Goal: Transaction & Acquisition: Purchase product/service

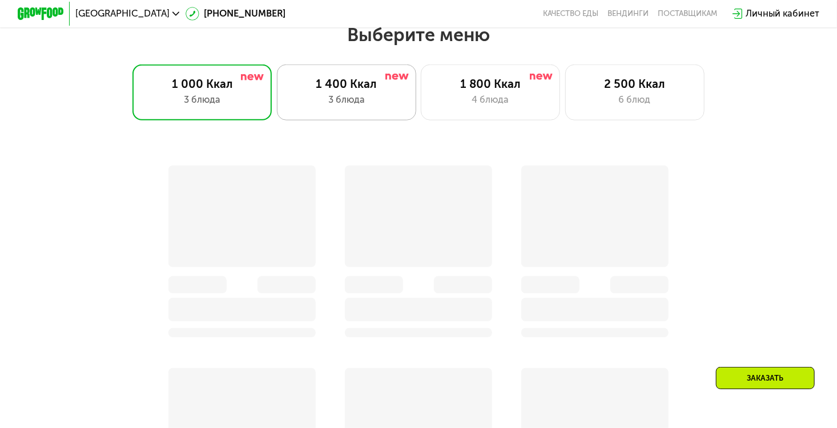
click at [385, 99] on div "3 блюда" at bounding box center [346, 100] width 115 height 14
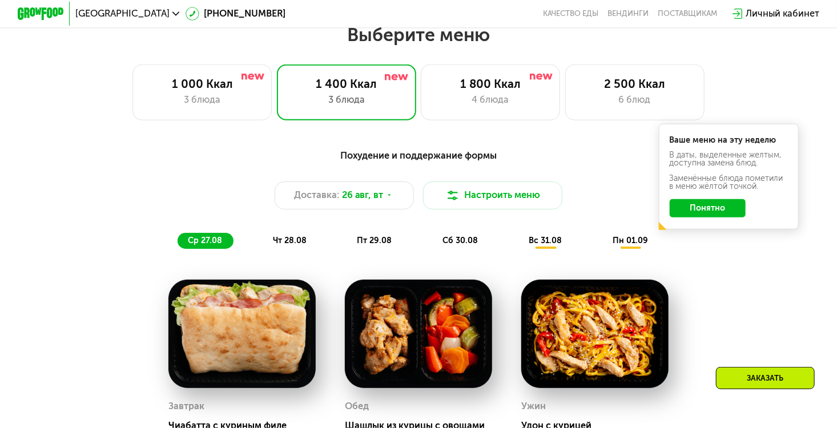
click at [715, 249] on div "Похудение и поддержание формы Доставка: [DATE] Настроить меню ср 27.08 чт 28.08…" at bounding box center [418, 198] width 688 height 100
click at [709, 218] on button "Понятно" at bounding box center [708, 208] width 76 height 19
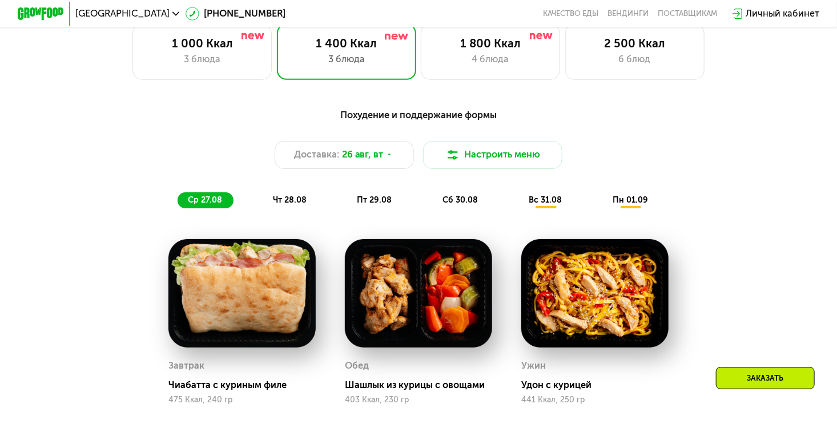
scroll to position [555, 0]
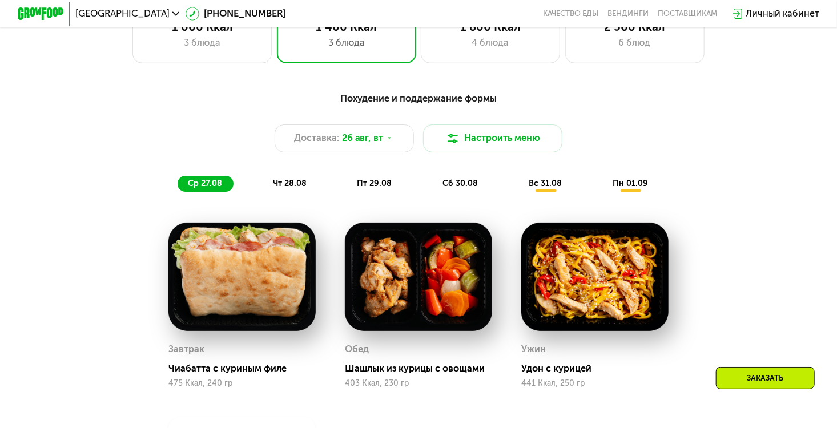
click at [630, 188] on span "пн 01.09" at bounding box center [630, 184] width 35 height 10
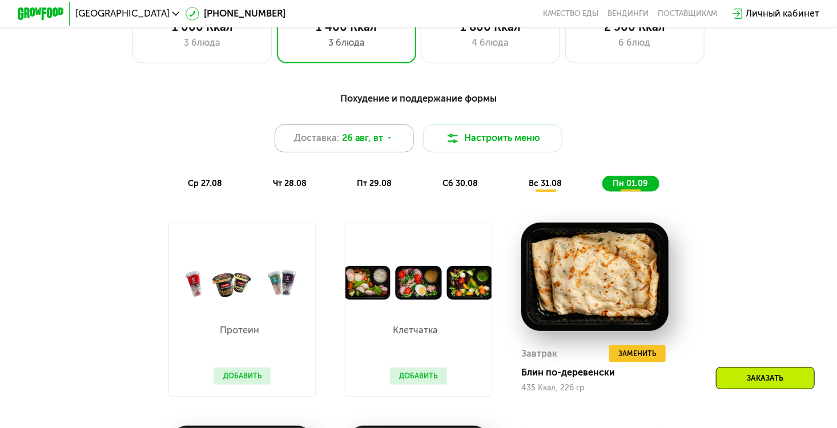
click at [363, 145] on span "26 авг, вт" at bounding box center [363, 138] width 42 height 14
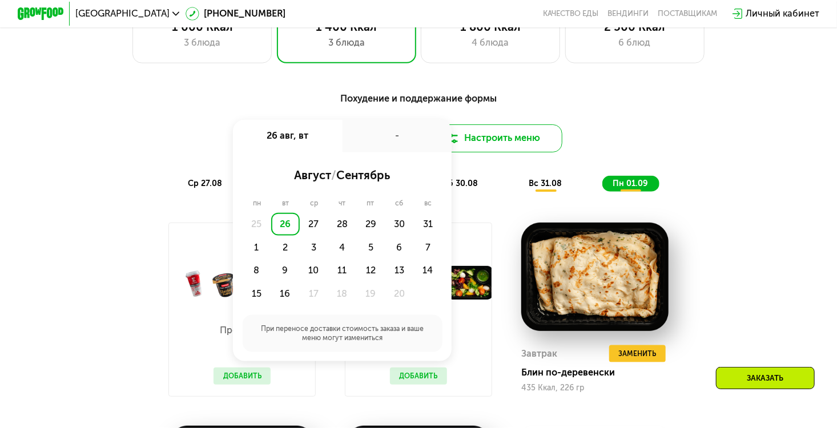
click at [521, 149] on button "Настроить меню" at bounding box center [492, 138] width 139 height 28
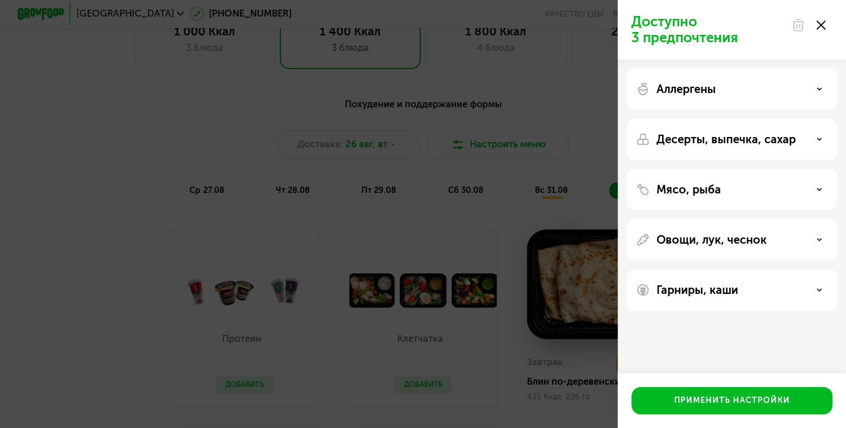
click at [728, 95] on div "Аллергены" at bounding box center [732, 89] width 192 height 14
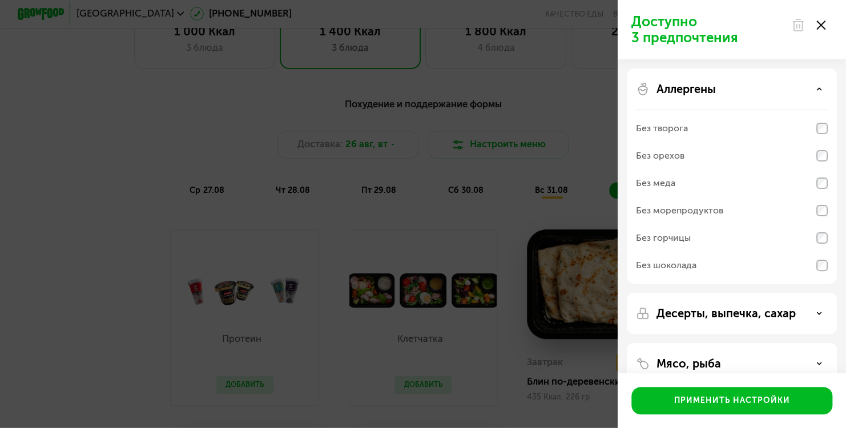
click at [725, 92] on div "Аллергены" at bounding box center [732, 89] width 192 height 14
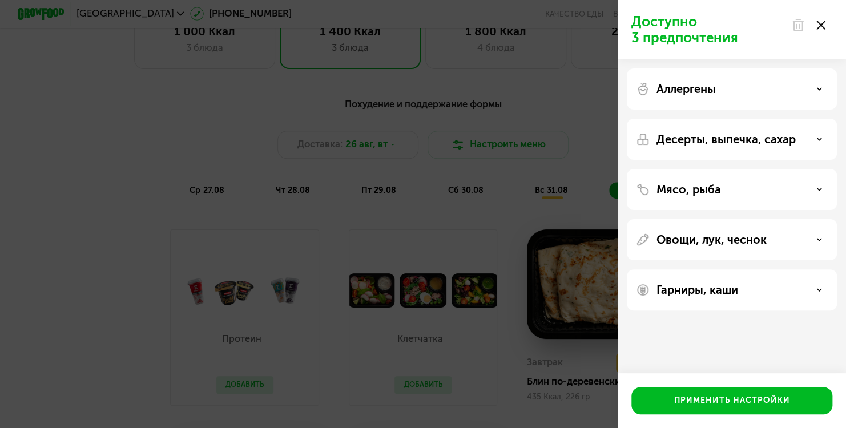
click at [525, 192] on div "Доступно 3 предпочтения Аллергены Десерты, выпечка, сахар Мясо, рыба Овощи, лук…" at bounding box center [423, 214] width 846 height 428
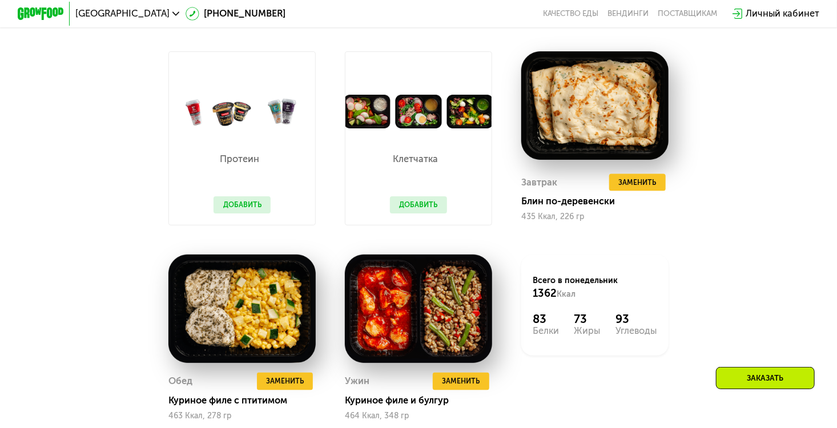
click at [758, 373] on div "Заказать" at bounding box center [765, 378] width 99 height 22
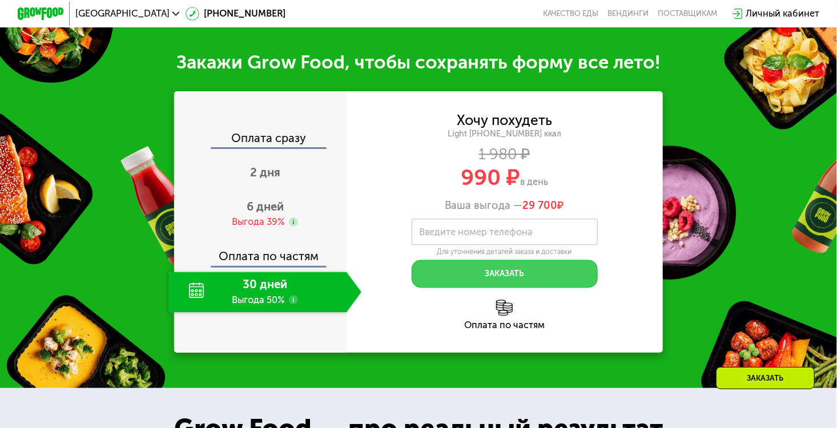
scroll to position [1235, 0]
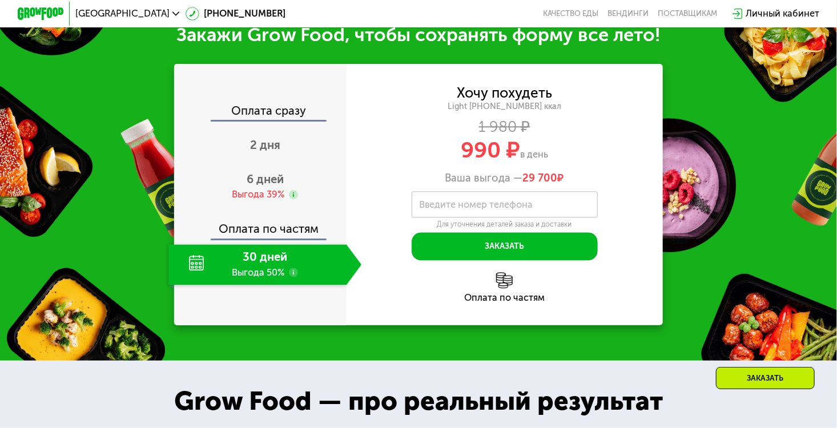
click at [267, 273] on div "30 дней Выгода 50%" at bounding box center [257, 264] width 178 height 41
click at [269, 278] on div "30 дней Выгода 50%" at bounding box center [257, 264] width 178 height 41
click at [267, 186] on span "6 дней" at bounding box center [265, 179] width 37 height 14
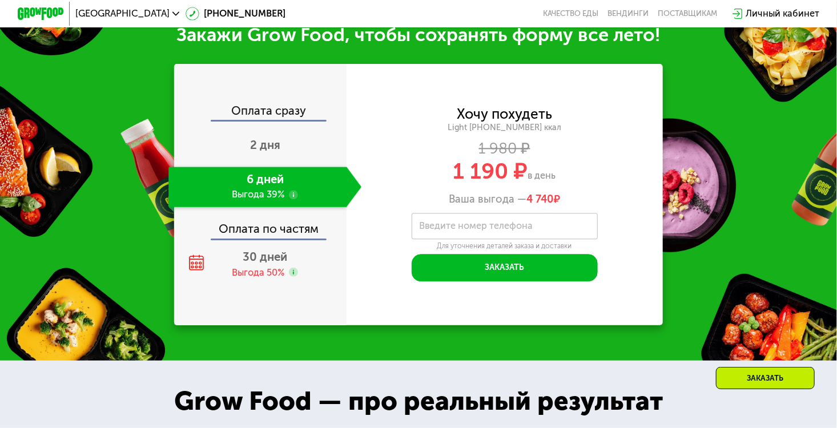
click at [280, 257] on div "Оплата сразу 2 дня 6 дней Выгода 39% Оплата по частям 30 дней Выгода 50%" at bounding box center [260, 195] width 172 height 180
click at [279, 264] on span "30 дней" at bounding box center [265, 257] width 45 height 14
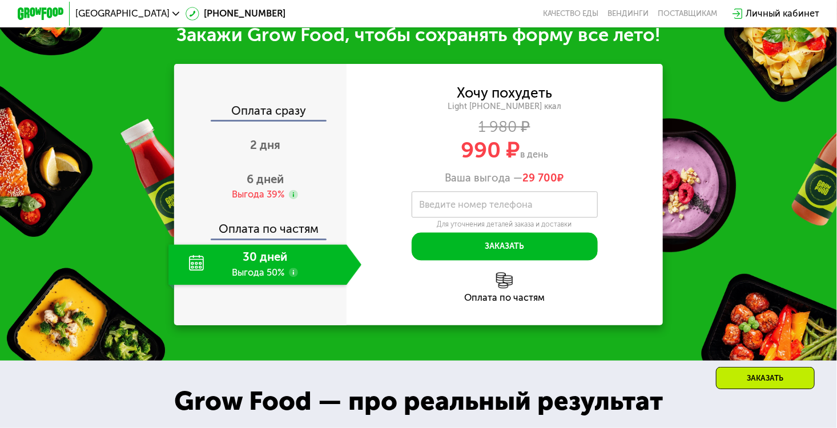
click at [508, 208] on label "Введите номер телефона" at bounding box center [476, 205] width 114 height 6
click at [508, 213] on input "Введите номер телефона" at bounding box center [505, 204] width 186 height 26
click at [278, 154] on div "2 дня" at bounding box center [264, 146] width 193 height 41
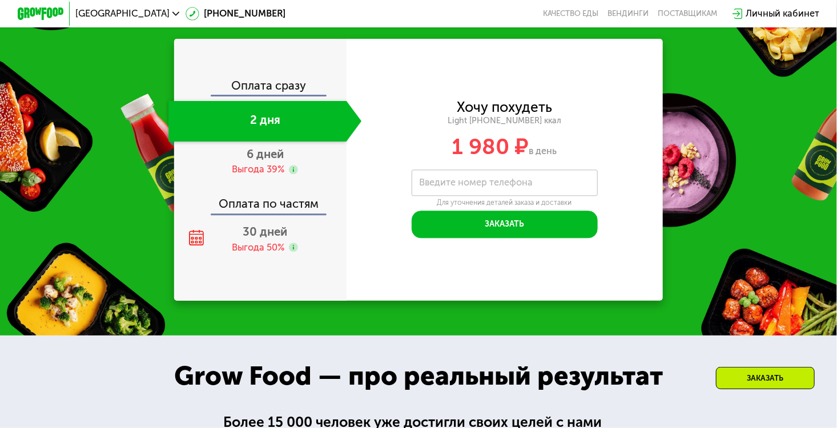
scroll to position [1209, 0]
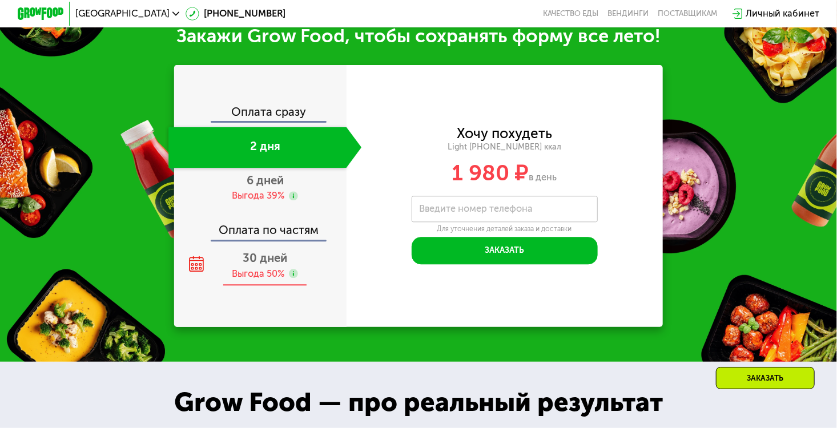
click at [281, 265] on span "30 дней" at bounding box center [265, 258] width 45 height 14
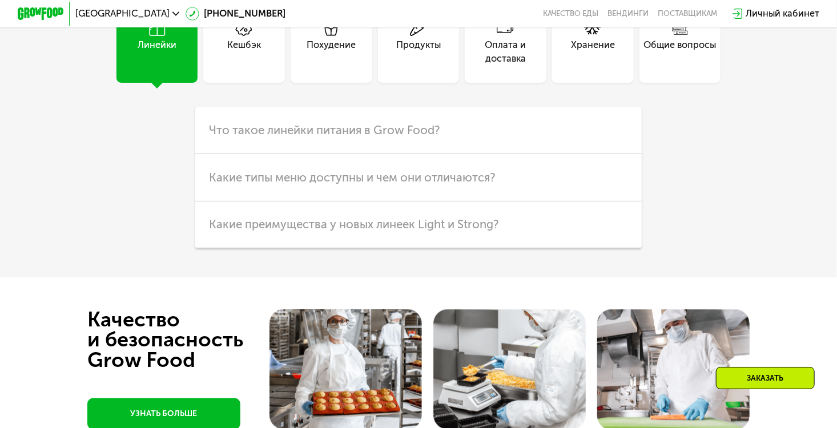
scroll to position [2817, 0]
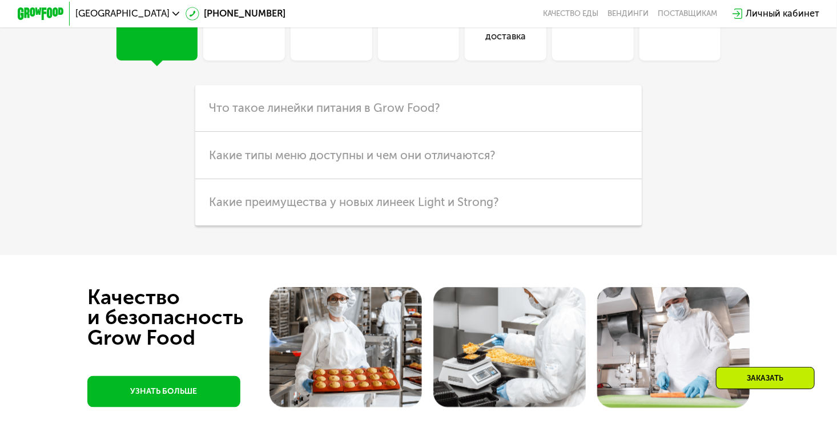
click at [694, 44] on div "Общие вопросы" at bounding box center [680, 30] width 73 height 28
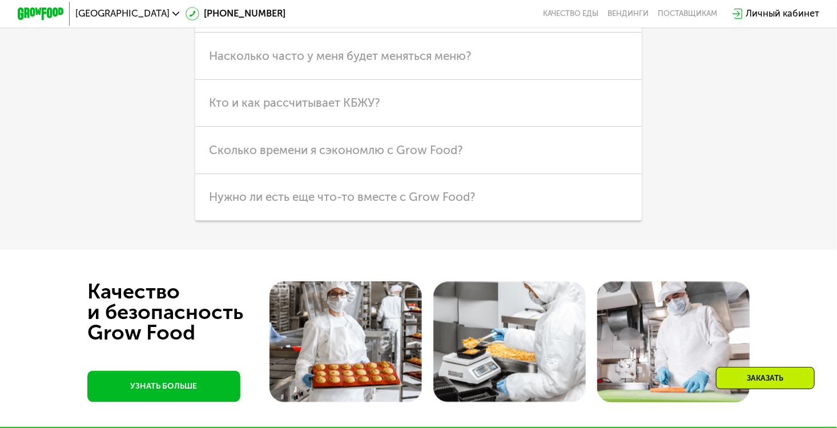
scroll to position [2931, 0]
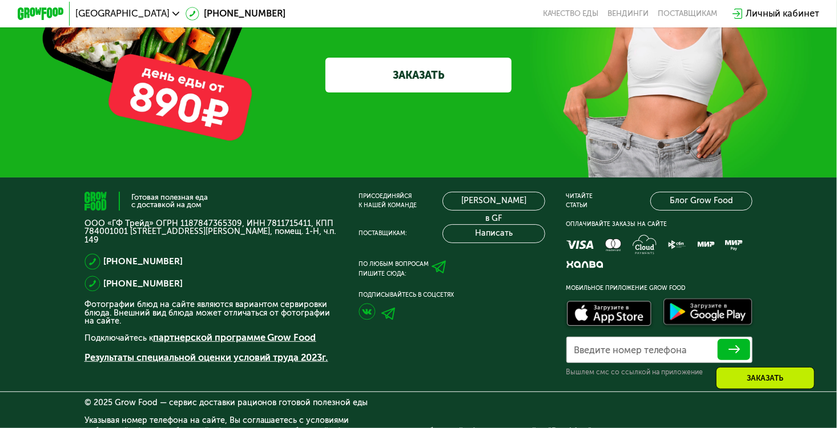
click at [443, 92] on link "ЗАКАЗАТЬ" at bounding box center [418, 75] width 186 height 35
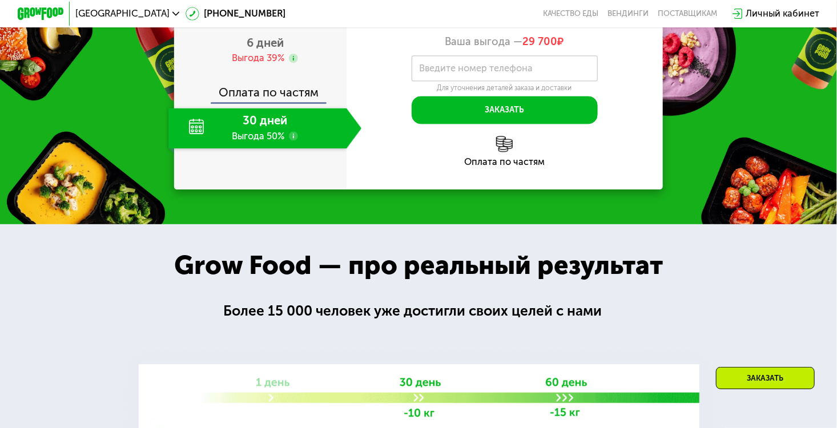
scroll to position [1133, 0]
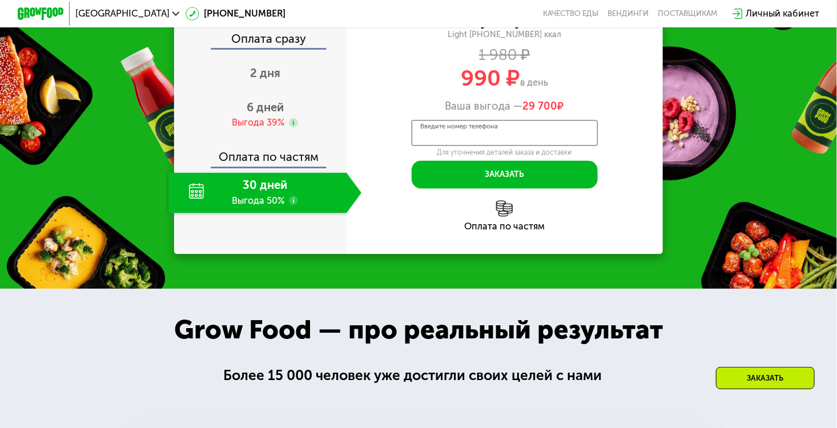
click at [510, 146] on input "Введите номер телефона" at bounding box center [505, 133] width 186 height 26
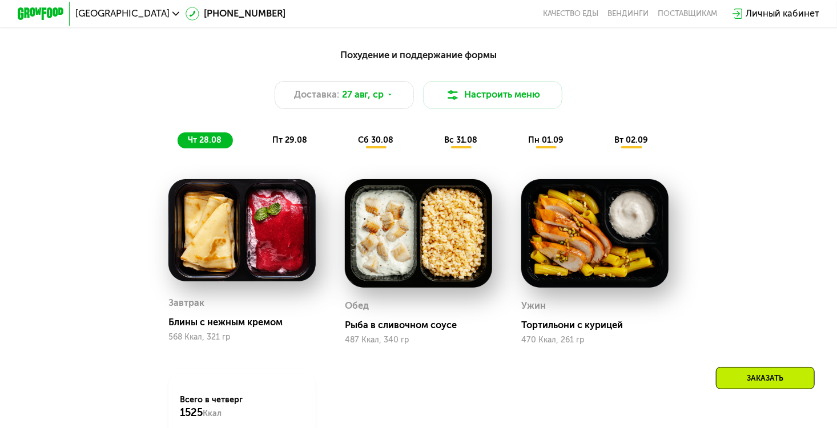
scroll to position [596, 0]
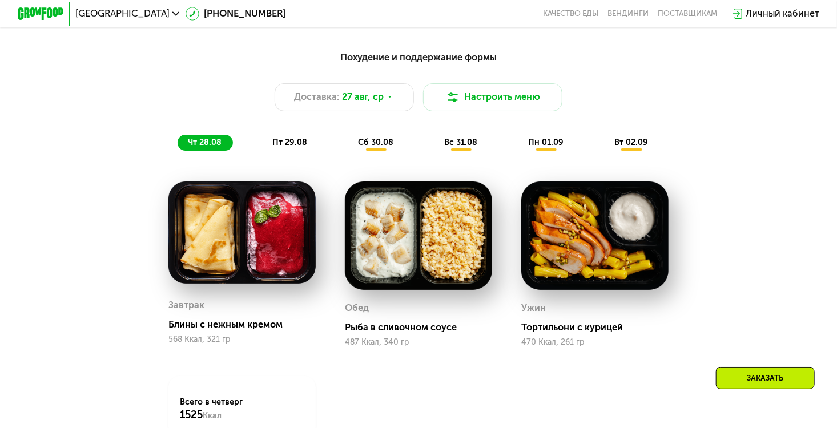
type input "**********"
click at [304, 158] on div "Похудение и поддержание формы Доставка: [DATE] Настроить меню чт 28.08 пт 29.08…" at bounding box center [418, 100] width 702 height 114
click at [461, 147] on span "вс 31.08" at bounding box center [460, 143] width 33 height 10
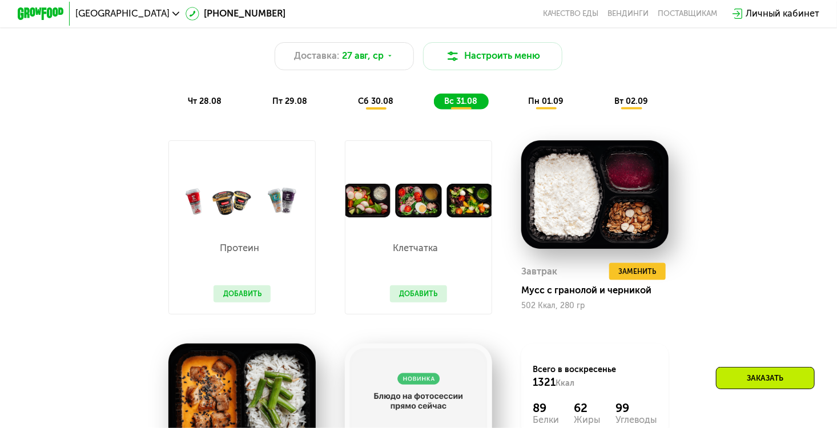
scroll to position [637, 0]
click at [467, 55] on button "Настроить меню" at bounding box center [492, 56] width 139 height 28
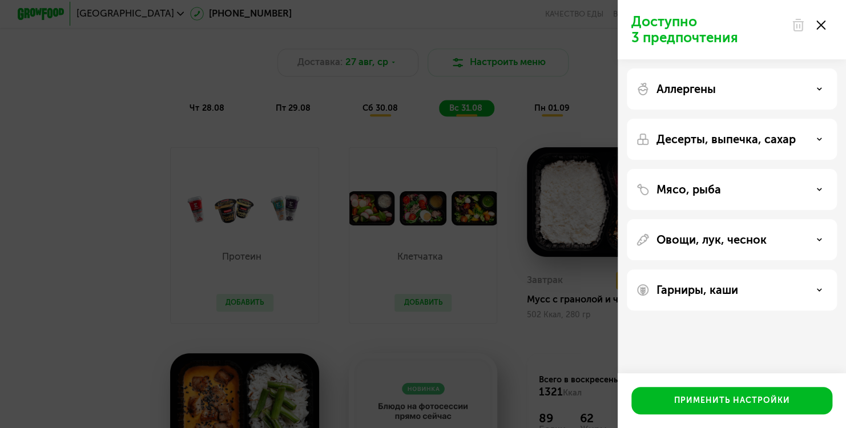
drag, startPoint x: 467, startPoint y: 99, endPoint x: 410, endPoint y: 83, distance: 59.3
click at [462, 99] on div "Доступно 3 предпочтения Аллергены Десерты, выпечка, сахар Мясо, рыба Овощи, лук…" at bounding box center [423, 214] width 846 height 428
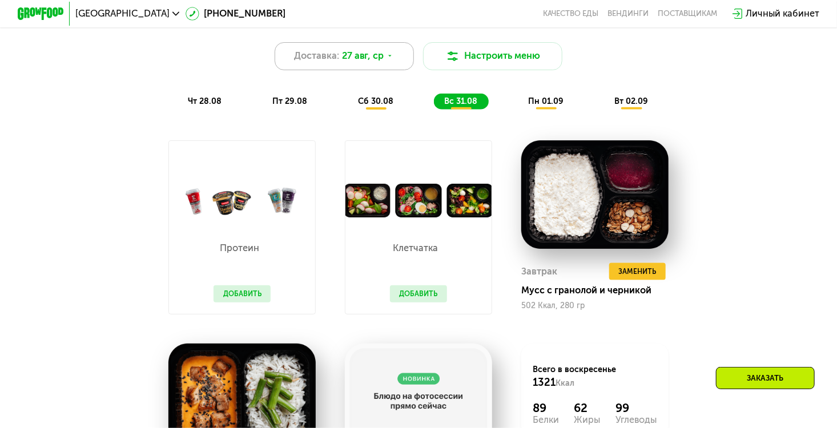
click at [370, 60] on span "27 авг, ср" at bounding box center [363, 56] width 42 height 14
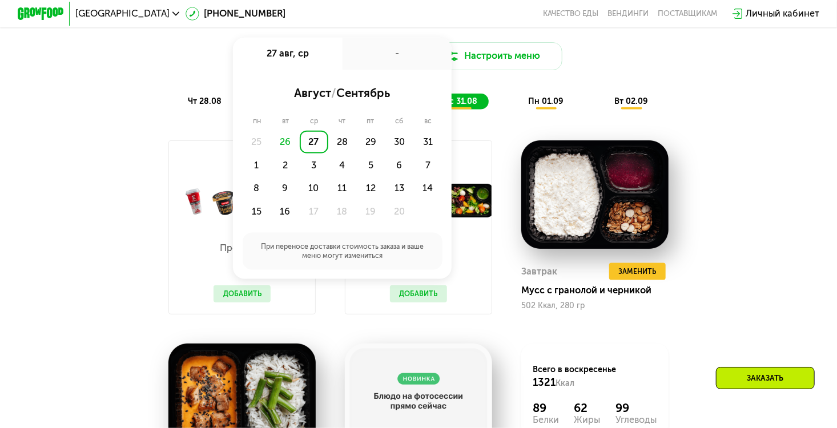
click at [728, 181] on div "Похудение и поддержание формы Доставка: [DATE] авг, ср - август / сентябрь пн в…" at bounding box center [419, 279] width 716 height 555
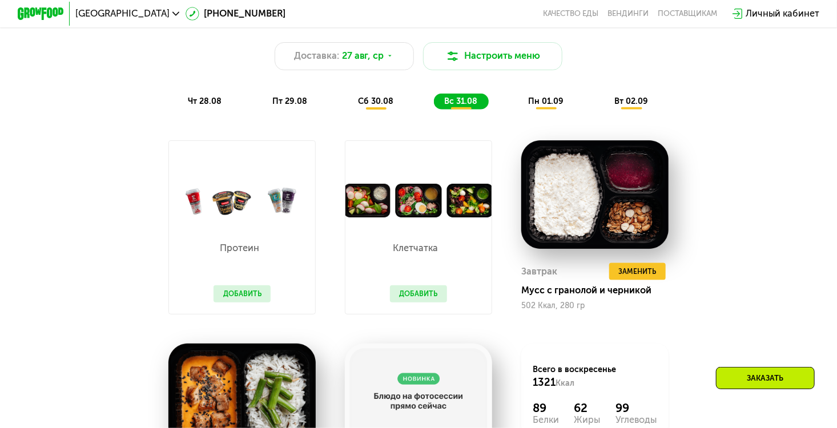
click at [741, 379] on div "Заказать" at bounding box center [765, 378] width 99 height 22
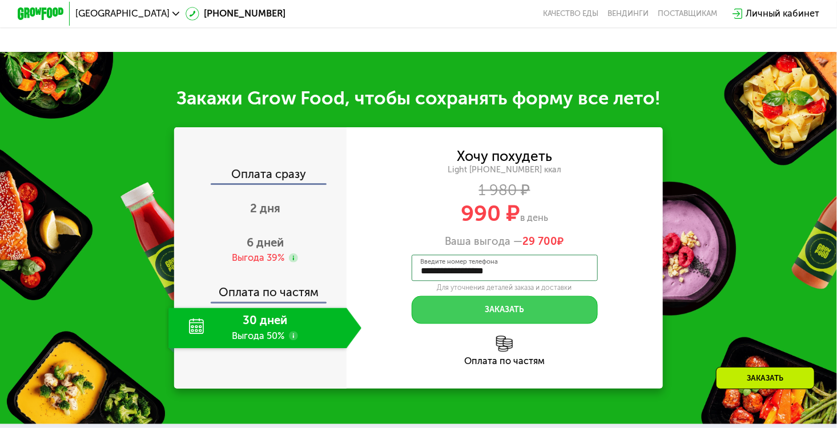
scroll to position [1235, 0]
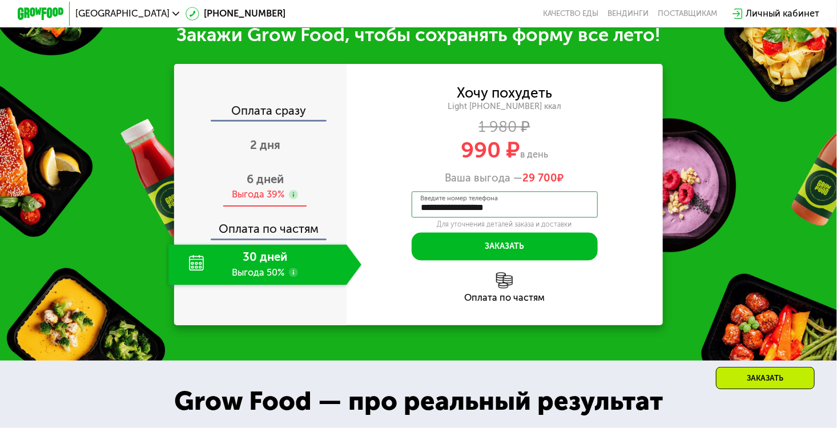
click at [254, 182] on div "6 дней Выгода 39%" at bounding box center [264, 187] width 193 height 41
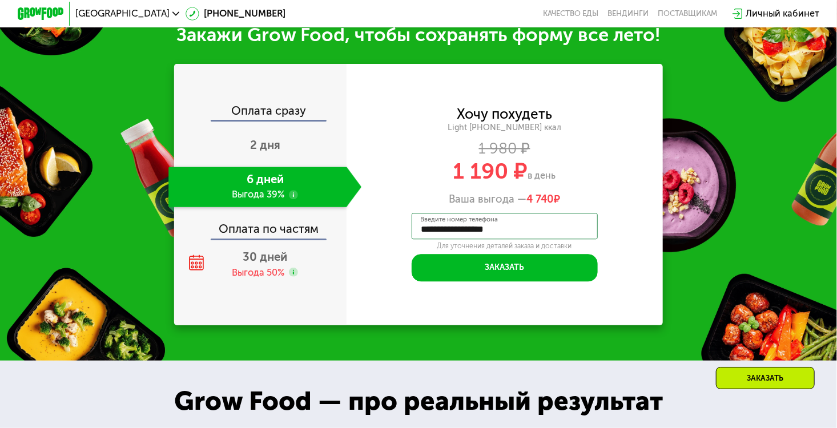
click at [293, 239] on div "Оплата по частям" at bounding box center [260, 225] width 171 height 27
click at [279, 264] on span "30 дней" at bounding box center [265, 257] width 45 height 14
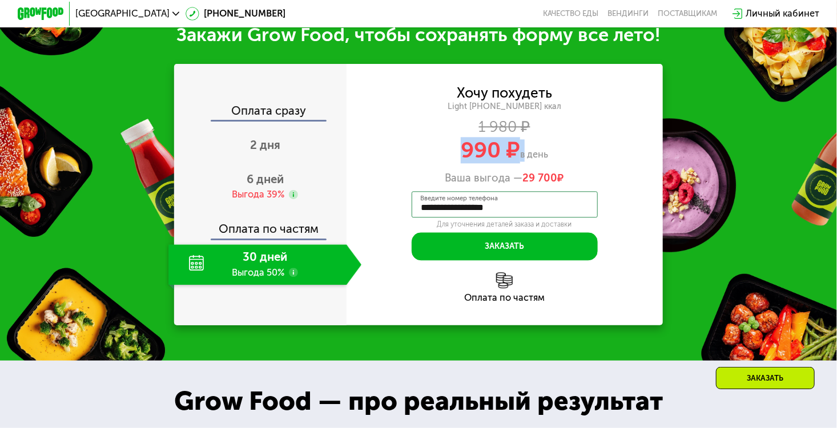
drag, startPoint x: 462, startPoint y: 160, endPoint x: 523, endPoint y: 158, distance: 60.6
click at [523, 158] on div "990 ₽ в день" at bounding box center [505, 150] width 316 height 22
drag, startPoint x: 523, startPoint y: 158, endPoint x: 537, endPoint y: 165, distance: 15.8
click at [537, 160] on span "в день" at bounding box center [534, 154] width 28 height 11
drag, startPoint x: 460, startPoint y: 164, endPoint x: 561, endPoint y: 168, distance: 100.6
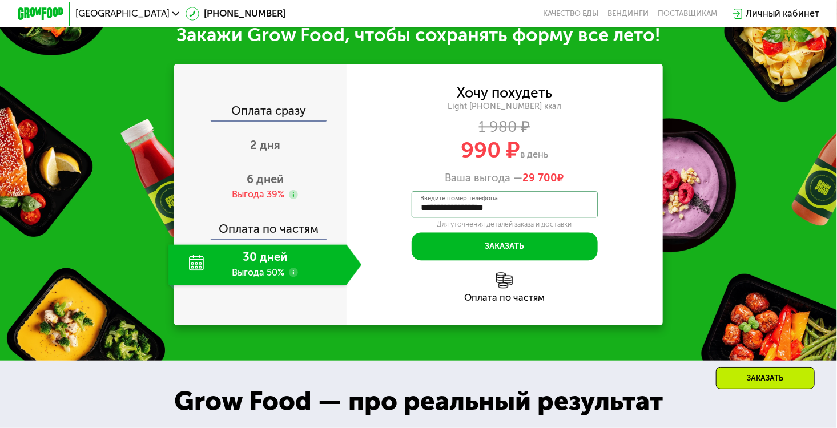
click at [561, 162] on div "990 ₽ в день" at bounding box center [505, 150] width 316 height 22
drag, startPoint x: 561, startPoint y: 168, endPoint x: 589, endPoint y: 184, distance: 32.2
click at [589, 184] on div "Хочу похудеть Light [PHONE_NUMBER] ккал 1 980 ₽ 990 ₽ в день Ваша выгода — 29 7…" at bounding box center [505, 136] width 316 height 98
click at [292, 277] on use at bounding box center [293, 272] width 9 height 9
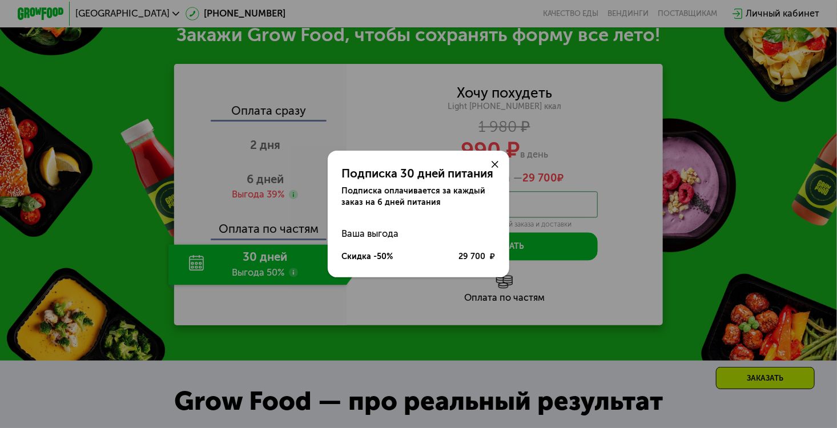
click at [498, 163] on icon at bounding box center [495, 164] width 7 height 7
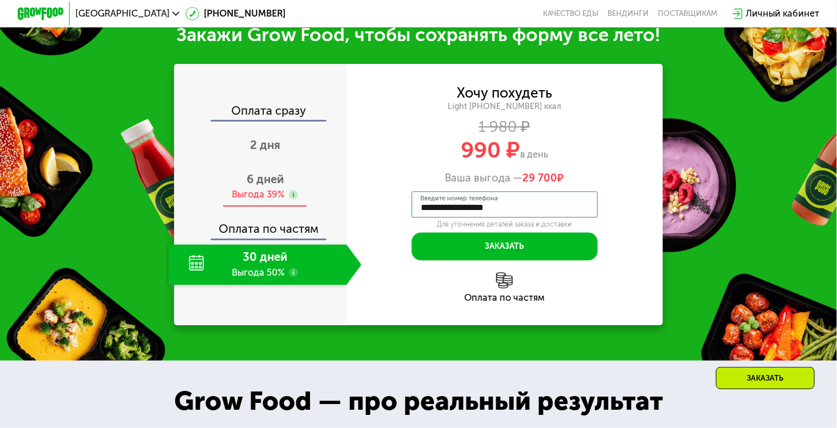
click at [289, 199] on use at bounding box center [293, 194] width 9 height 9
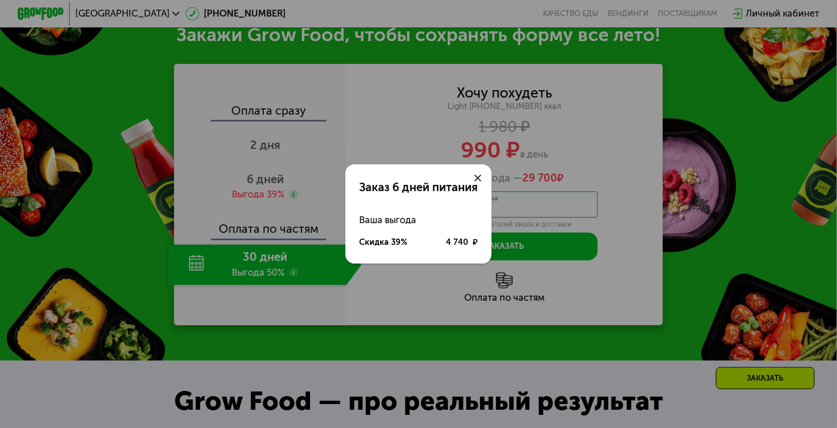
click at [484, 174] on div at bounding box center [478, 178] width 28 height 28
click at [477, 178] on icon at bounding box center [477, 178] width 7 height 7
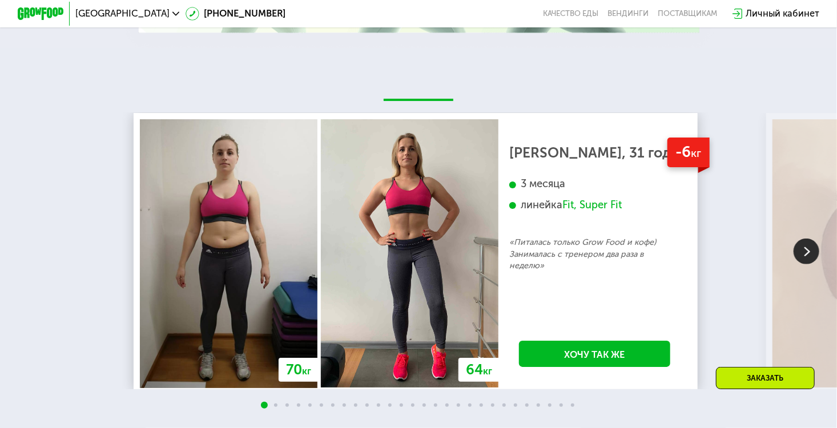
scroll to position [2051, 0]
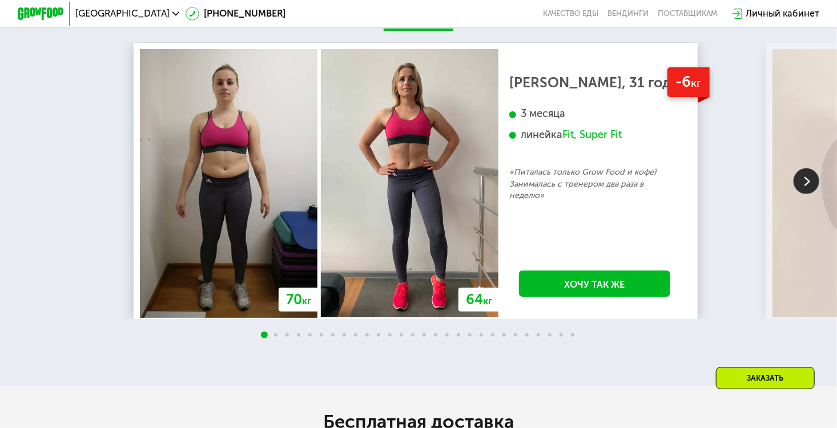
click at [755, 18] on div "Личный кабинет" at bounding box center [783, 14] width 74 height 14
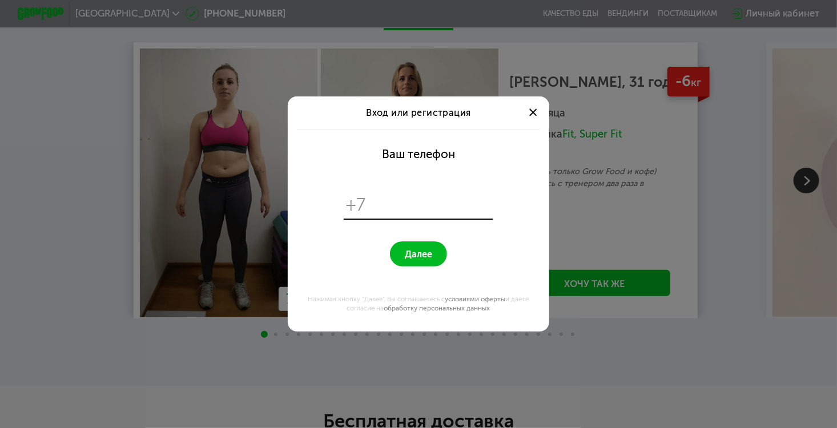
scroll to position [0, 0]
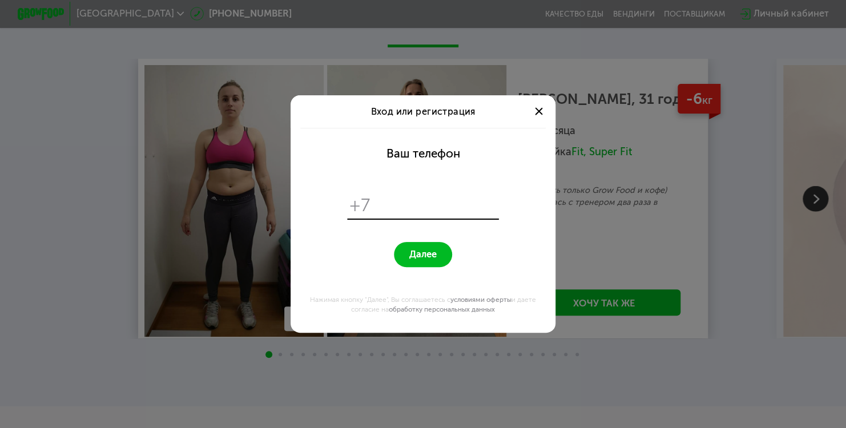
click at [537, 112] on span at bounding box center [539, 112] width 8 height 8
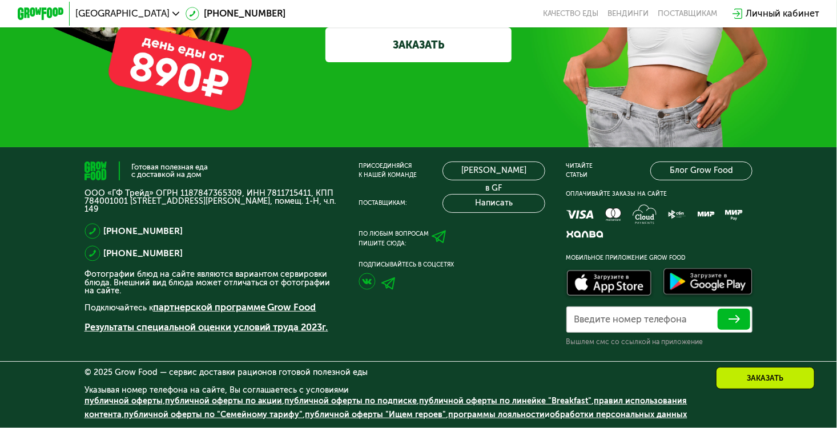
scroll to position [3683, 0]
click at [703, 165] on link "Блог Grow Food" at bounding box center [701, 171] width 103 height 19
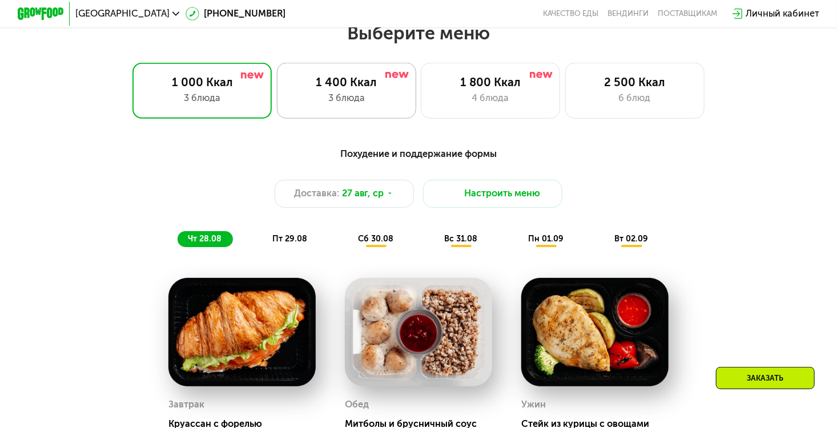
scroll to position [500, 0]
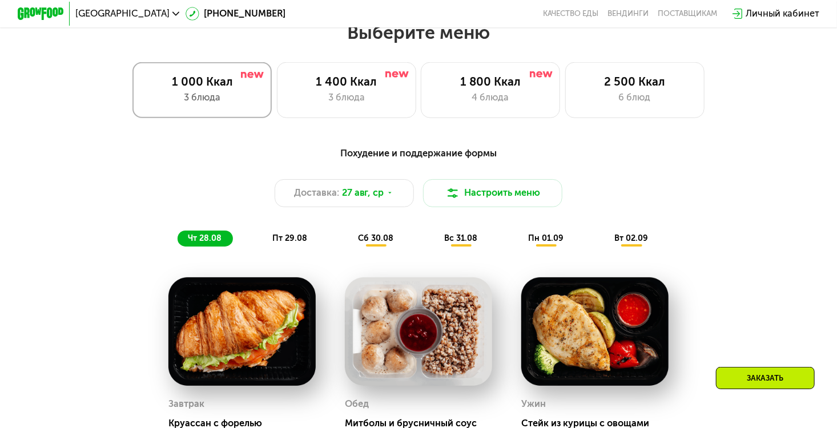
click at [237, 104] on div "3 блюда" at bounding box center [201, 98] width 115 height 14
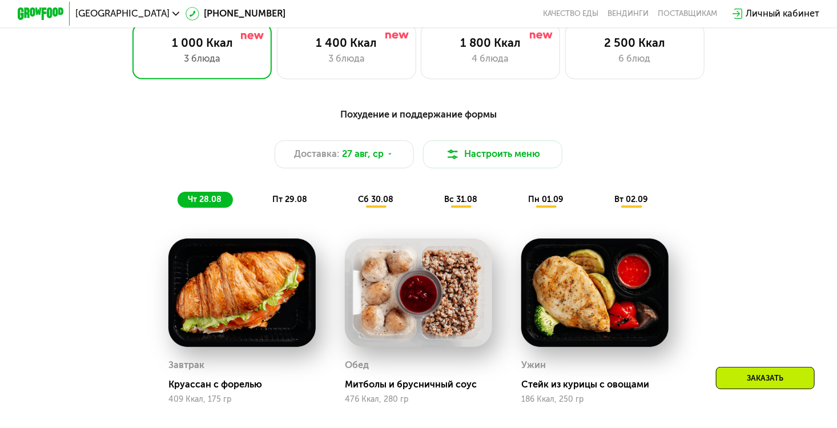
scroll to position [538, 0]
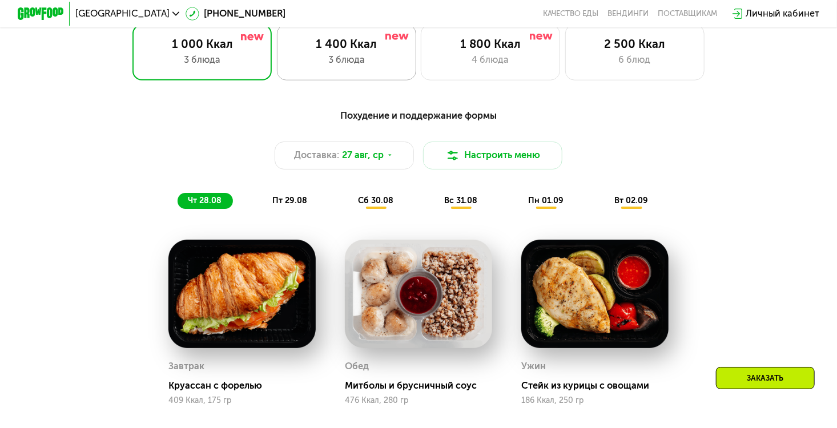
click at [365, 61] on div "3 блюда" at bounding box center [346, 60] width 115 height 14
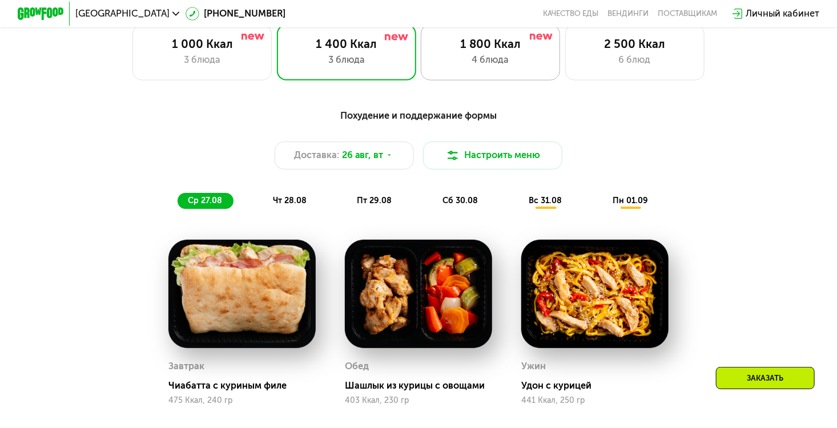
click at [506, 62] on div "4 блюда" at bounding box center [490, 60] width 115 height 14
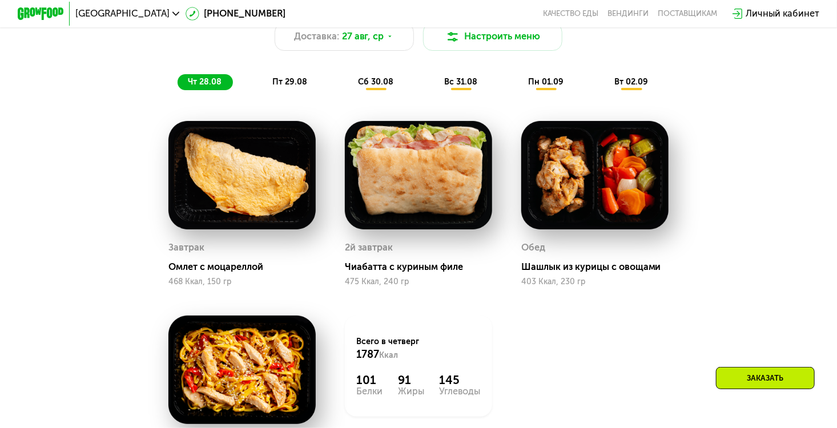
scroll to position [646, 0]
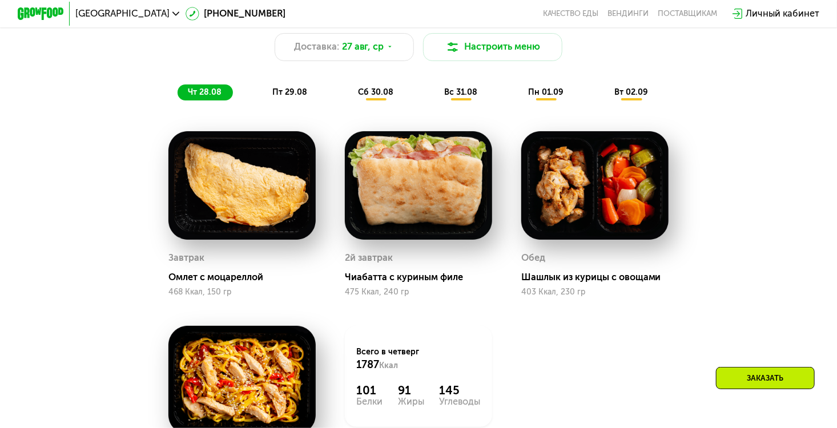
click at [348, 101] on div "пт 29.08" at bounding box center [377, 92] width 58 height 17
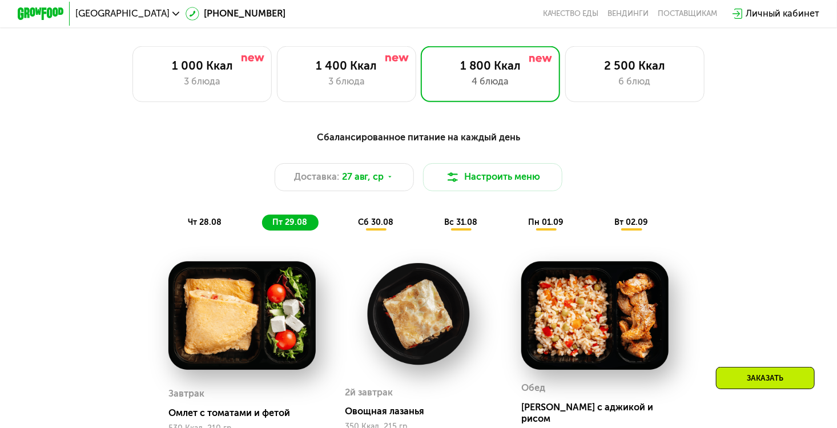
scroll to position [516, 0]
click at [396, 83] on div "3 блюда" at bounding box center [346, 82] width 115 height 14
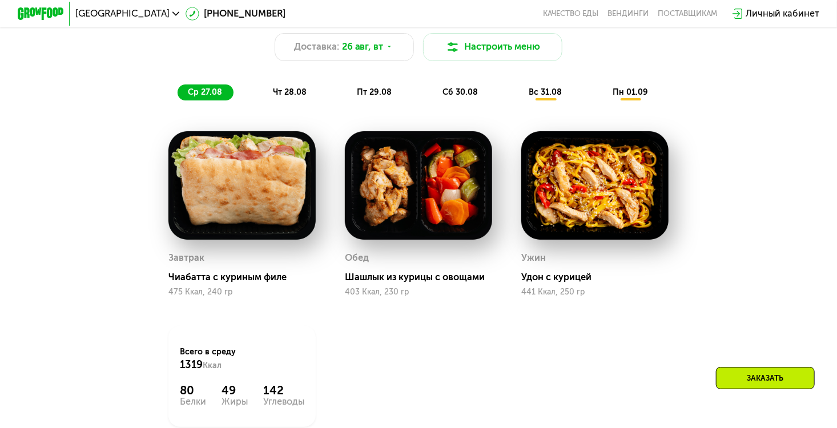
scroll to position [645, 0]
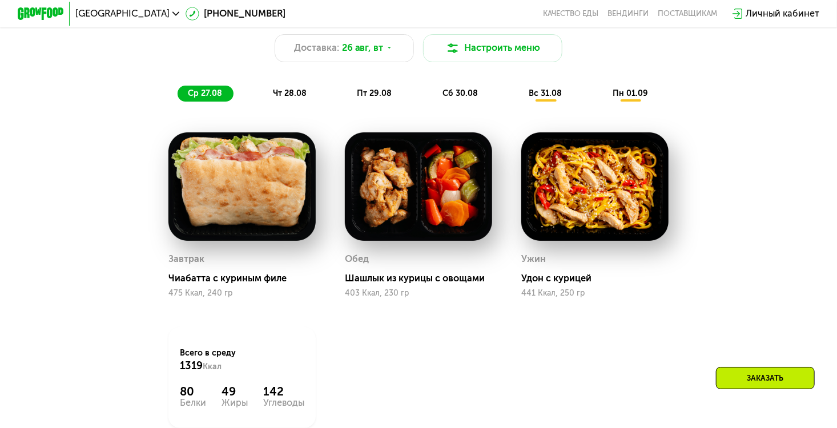
click at [299, 98] on span "чт 28.08" at bounding box center [290, 93] width 34 height 10
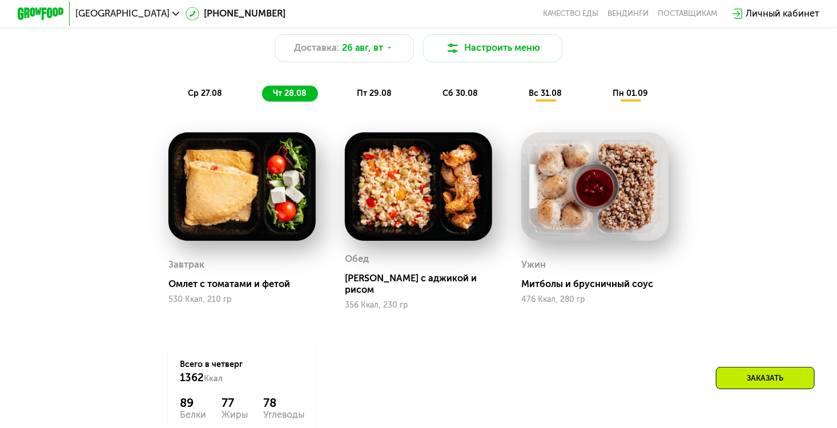
click at [374, 98] on span "пт 29.08" at bounding box center [374, 93] width 35 height 10
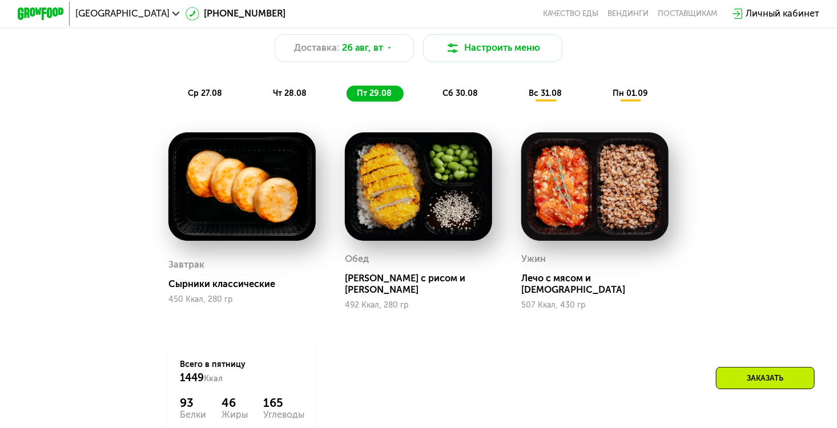
click at [458, 98] on span "сб 30.08" at bounding box center [459, 93] width 35 height 10
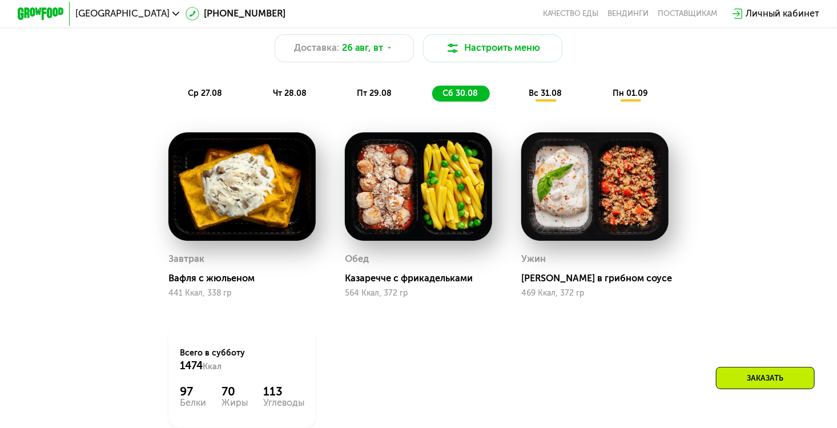
click at [532, 98] on span "вс 31.08" at bounding box center [545, 93] width 33 height 10
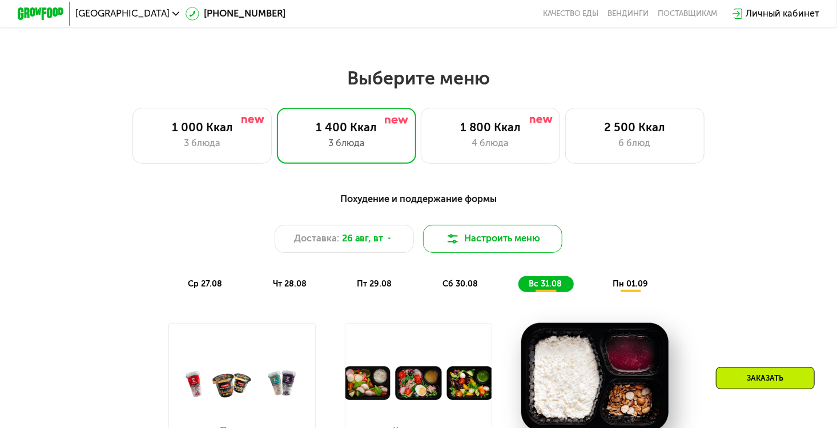
scroll to position [456, 0]
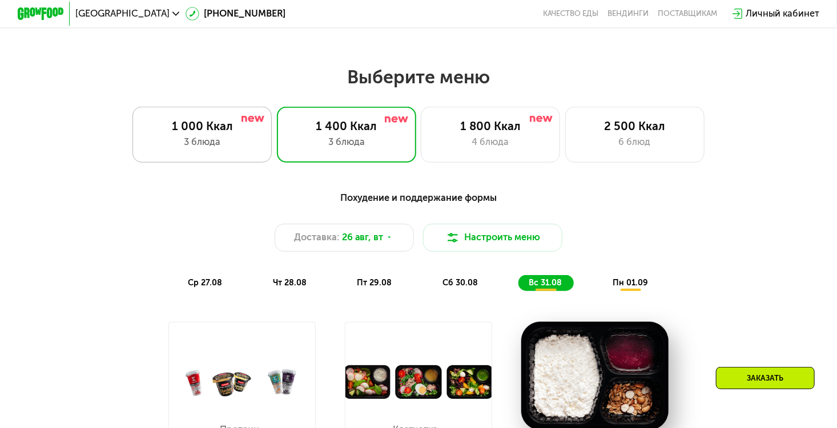
click at [277, 140] on div "1 000 Ккал 3 блюда" at bounding box center [346, 135] width 139 height 56
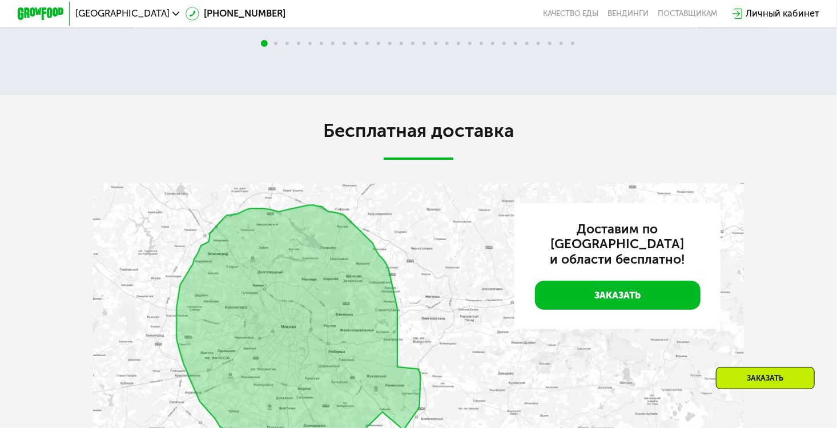
scroll to position [2269, 0]
click at [738, 375] on div "Заказать" at bounding box center [765, 378] width 99 height 22
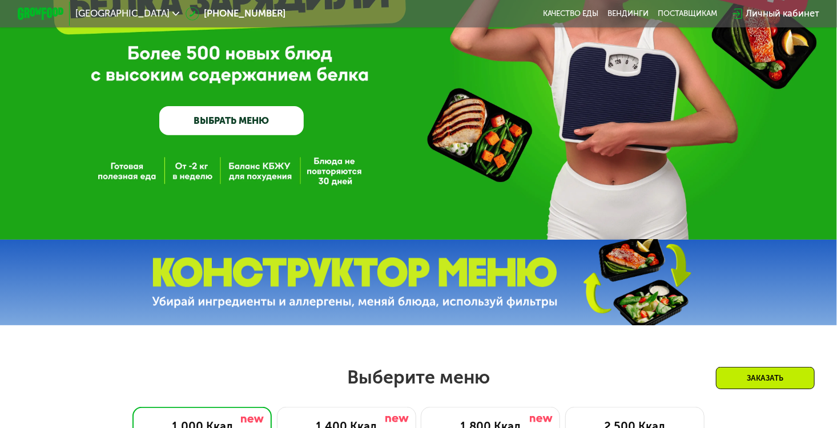
scroll to position [0, 0]
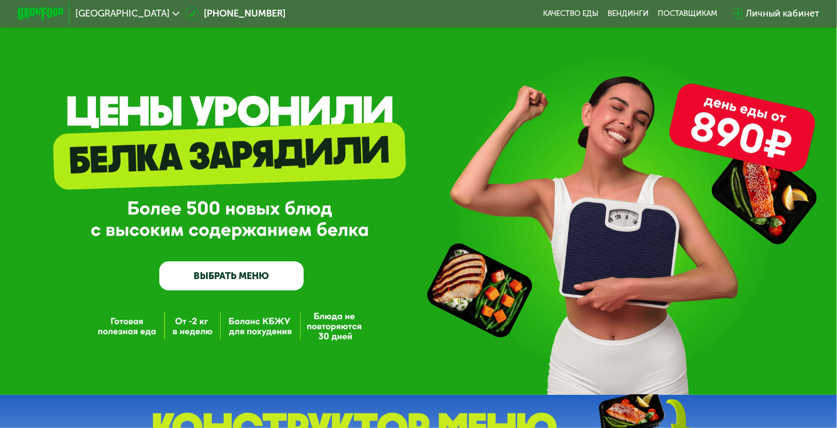
click at [251, 277] on link "ВЫБРАТЬ МЕНЮ" at bounding box center [231, 275] width 144 height 29
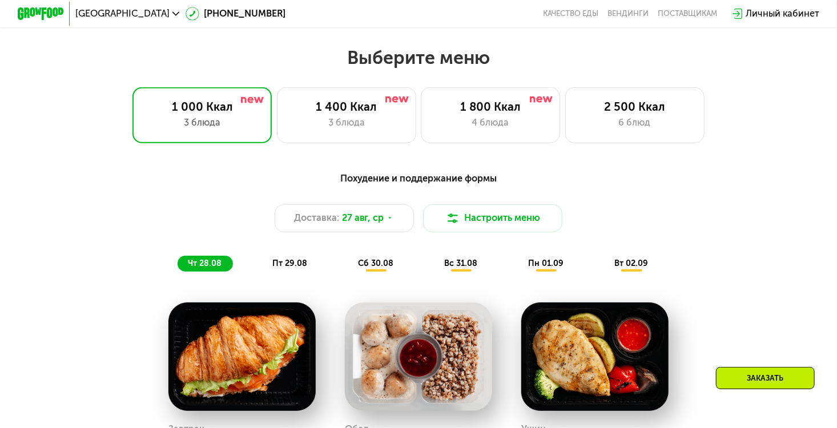
scroll to position [498, 0]
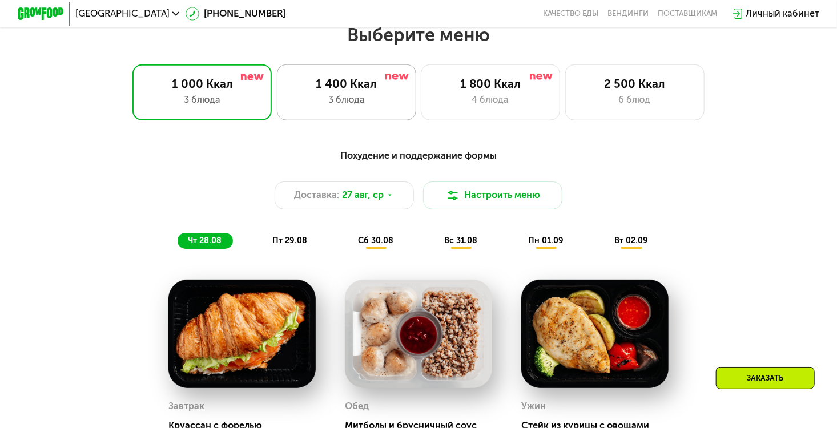
click at [395, 101] on div "3 блюда" at bounding box center [346, 100] width 115 height 14
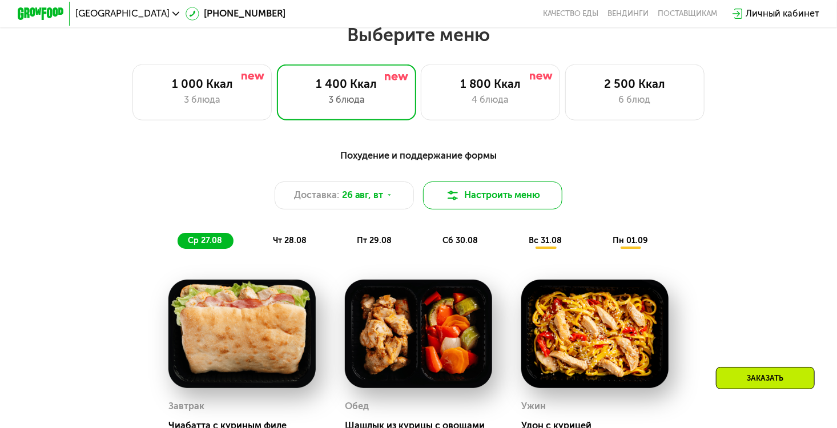
click at [490, 202] on button "Настроить меню" at bounding box center [492, 196] width 139 height 28
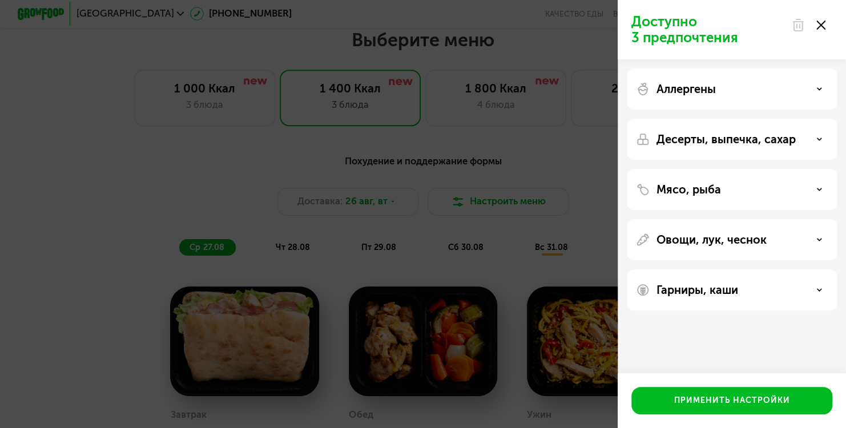
click at [740, 143] on p "Десерты, выпечка, сахар" at bounding box center [725, 139] width 139 height 14
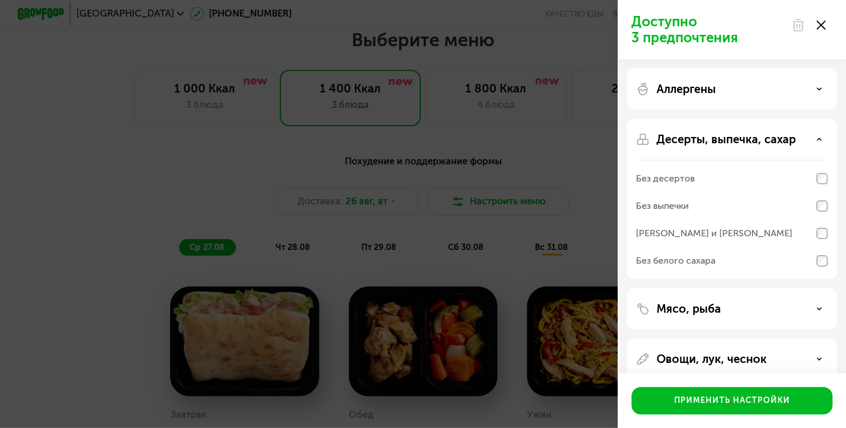
click at [731, 143] on p "Десерты, выпечка, сахар" at bounding box center [725, 139] width 139 height 14
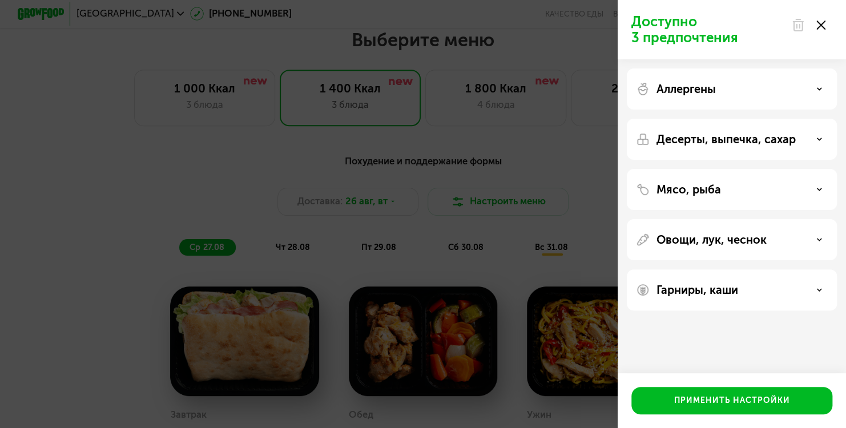
click at [693, 91] on p "Аллергены" at bounding box center [685, 89] width 59 height 14
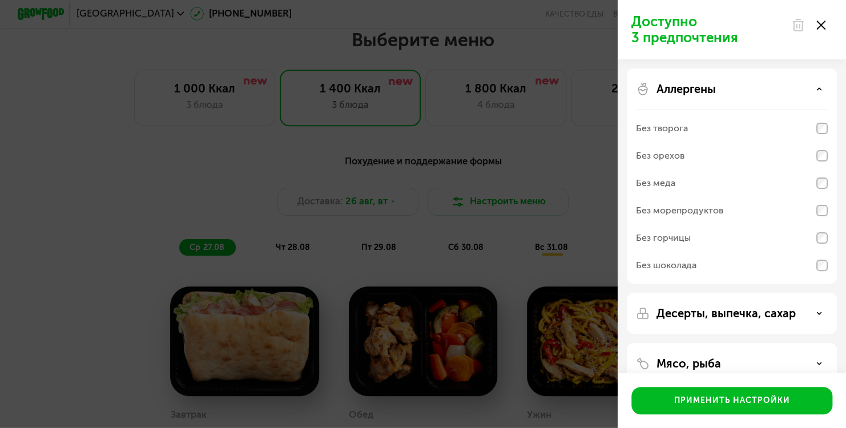
click at [539, 132] on div "Доступно 3 предпочтения Аллергены Без творога Без орехов Без меда Без морепроду…" at bounding box center [423, 214] width 846 height 428
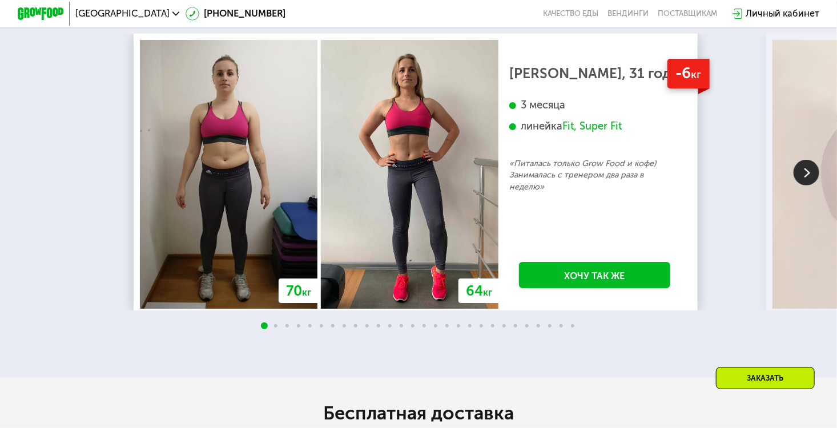
scroll to position [1985, 0]
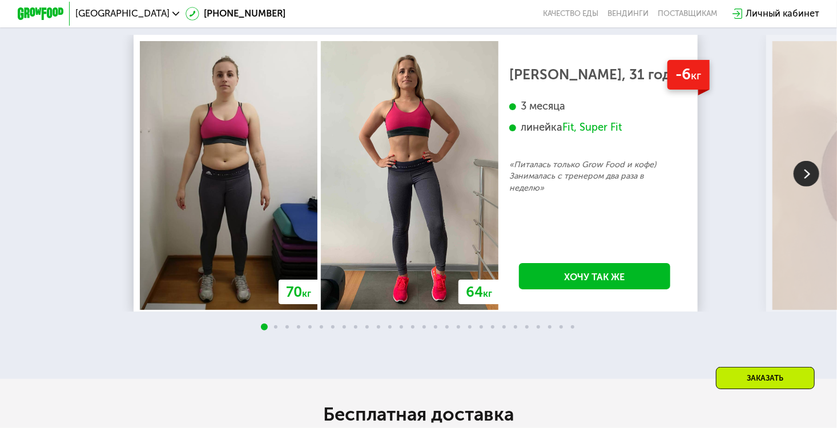
click at [808, 186] on img at bounding box center [807, 173] width 26 height 26
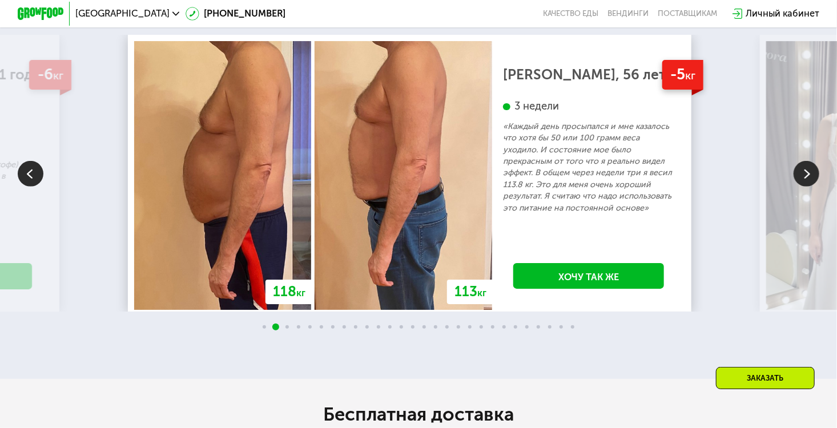
click at [808, 186] on img at bounding box center [807, 173] width 26 height 26
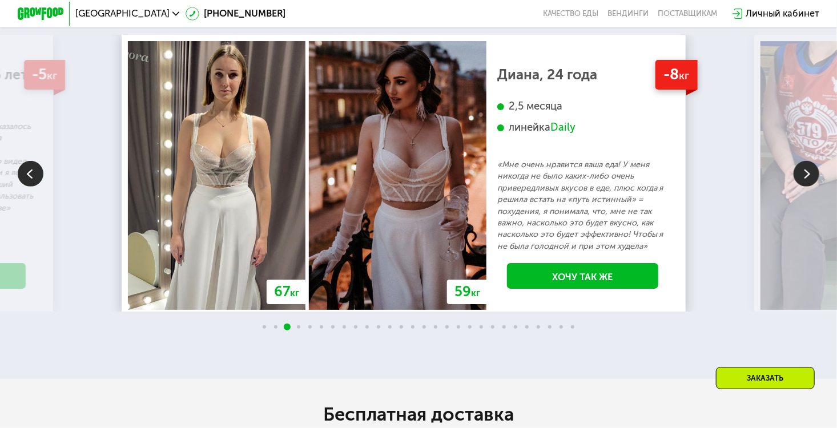
click at [808, 186] on img at bounding box center [807, 173] width 26 height 26
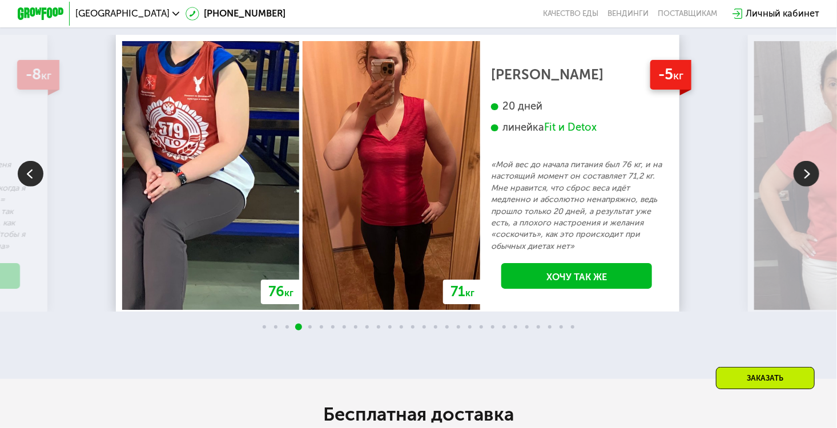
click at [808, 186] on img at bounding box center [807, 173] width 26 height 26
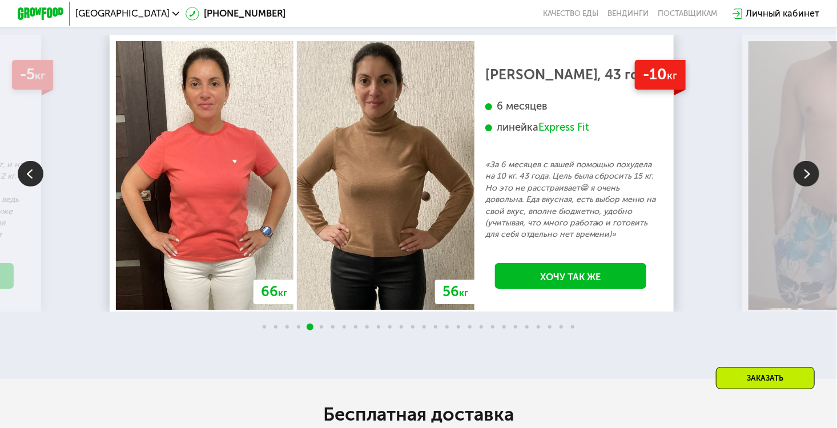
click at [808, 186] on img at bounding box center [807, 173] width 26 height 26
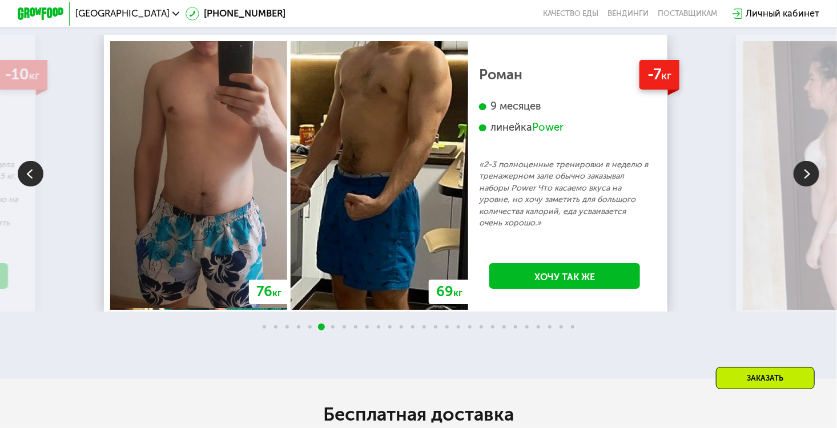
click at [808, 186] on img at bounding box center [807, 173] width 26 height 26
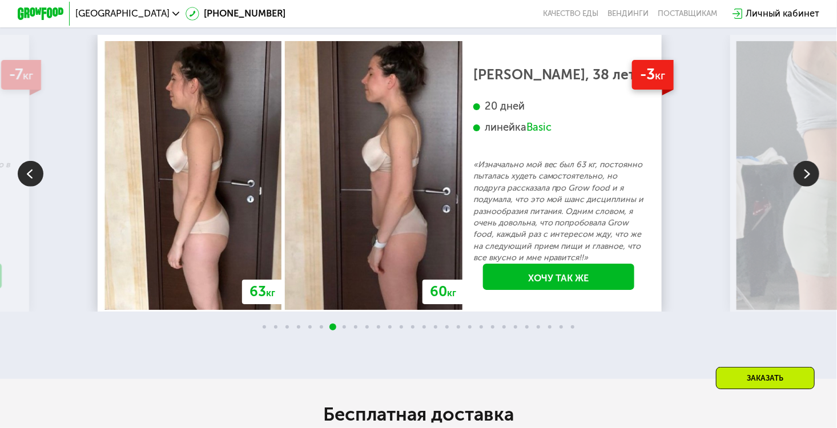
click at [808, 186] on img at bounding box center [807, 173] width 26 height 26
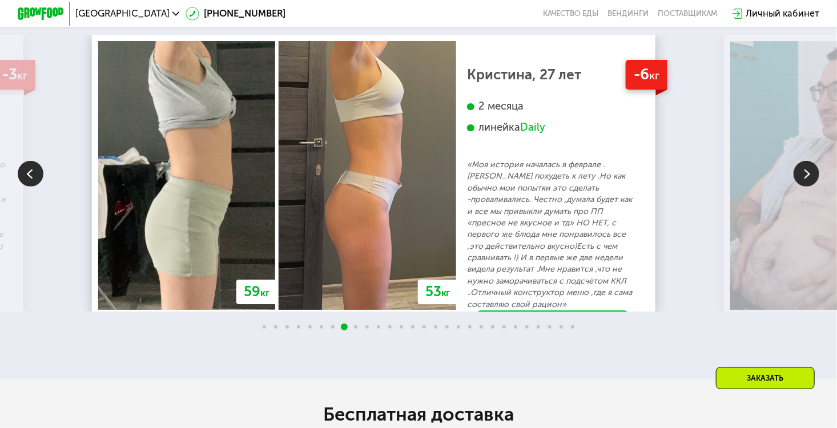
click at [808, 186] on img at bounding box center [807, 173] width 26 height 26
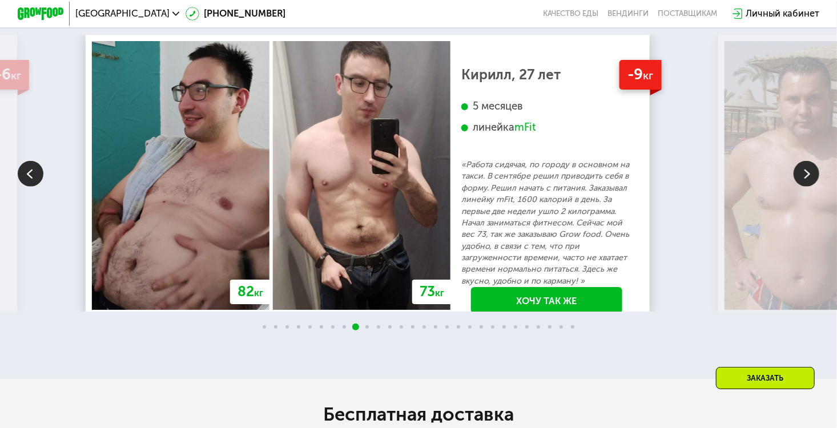
click at [808, 186] on img at bounding box center [807, 173] width 26 height 26
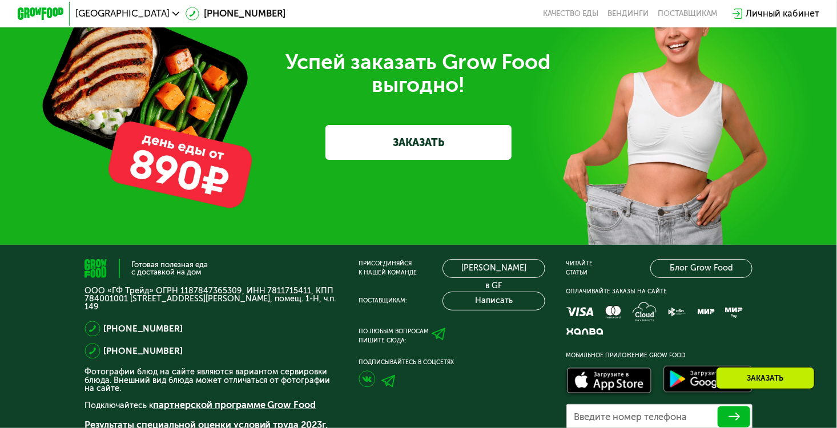
scroll to position [3514, 0]
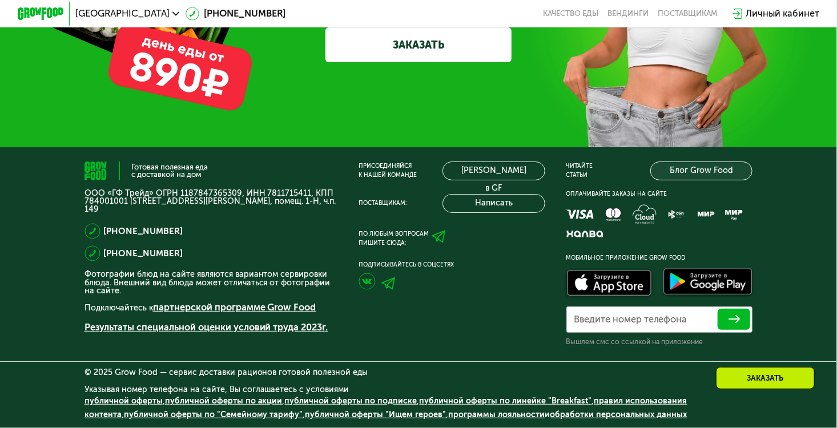
click at [686, 171] on link "Блог Grow Food" at bounding box center [701, 171] width 103 height 19
